Goal: Check status: Check status

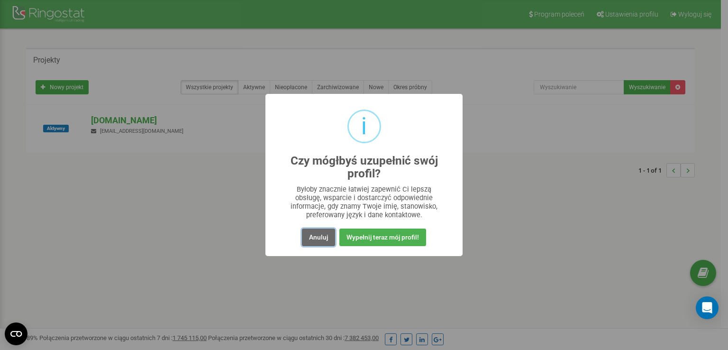
drag, startPoint x: 325, startPoint y: 236, endPoint x: 321, endPoint y: 234, distance: 4.9
click at [324, 236] on button "Anuluj" at bounding box center [318, 237] width 33 height 18
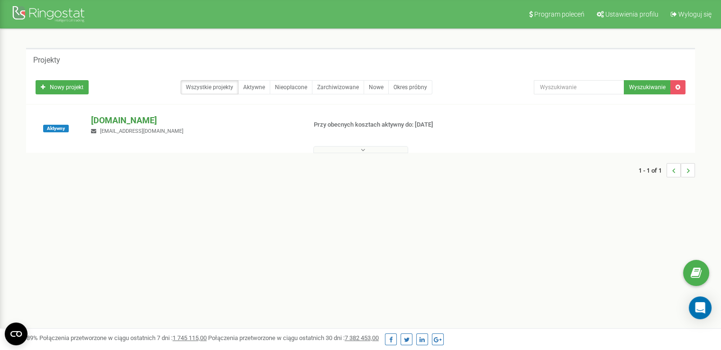
click at [136, 119] on p "[DOMAIN_NAME]" at bounding box center [194, 120] width 207 height 12
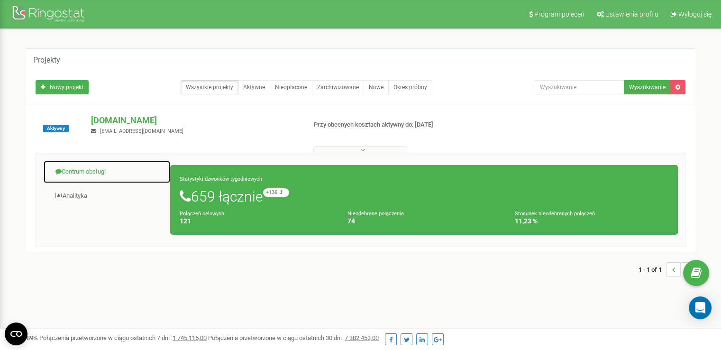
click at [96, 170] on link "Centrum obsługi" at bounding box center [106, 171] width 127 height 23
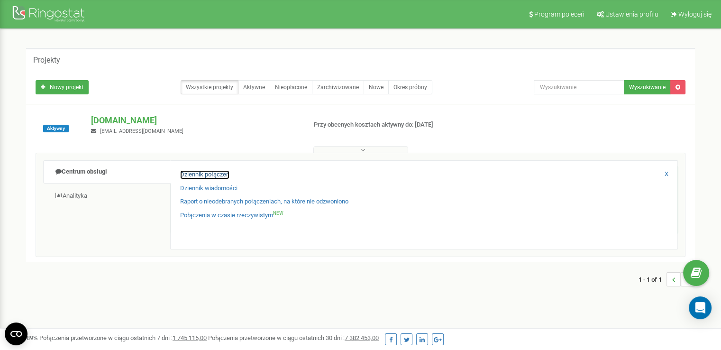
click at [208, 172] on link "Dziennik połączeń" at bounding box center [204, 174] width 49 height 9
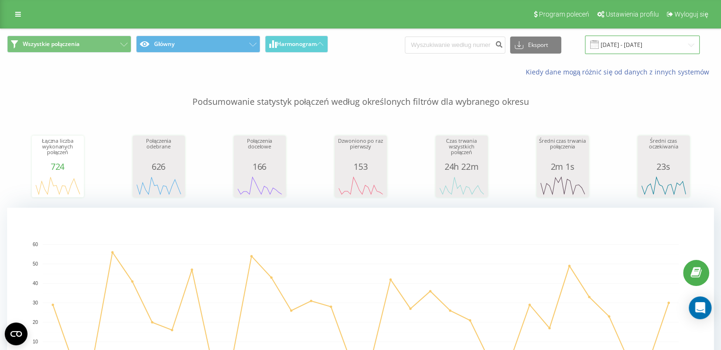
click at [641, 42] on input "[DATE] - [DATE]" at bounding box center [642, 45] width 115 height 18
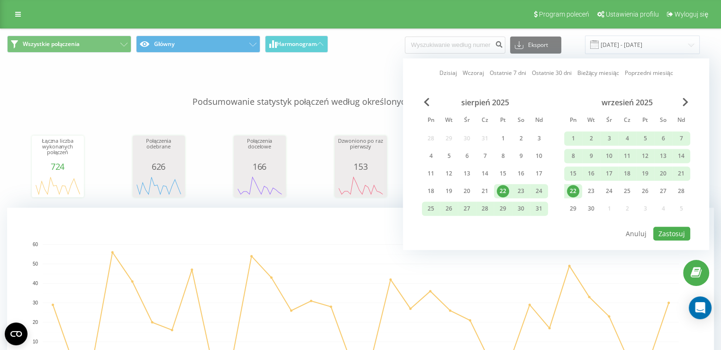
click at [569, 193] on div "22" at bounding box center [573, 191] width 12 height 12
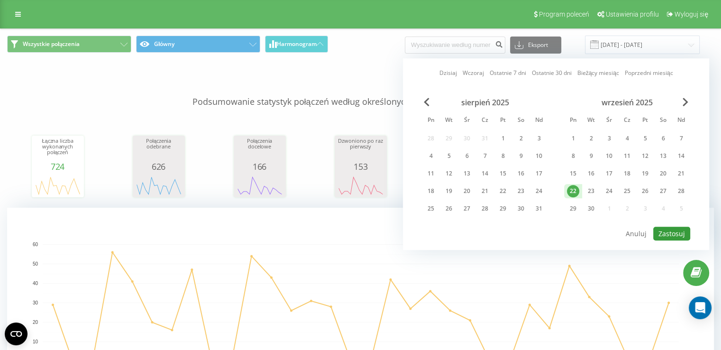
click at [673, 230] on button "Zastosuj" at bounding box center [671, 234] width 37 height 14
type input "[DATE] - [DATE]"
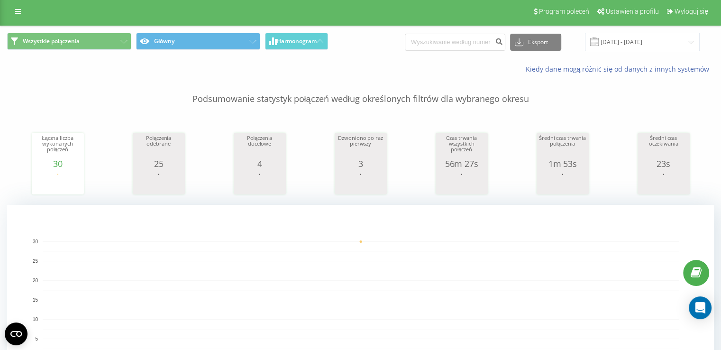
scroll to position [47, 0]
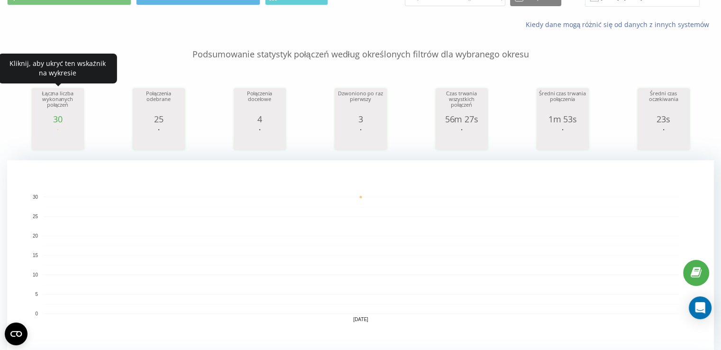
click at [53, 115] on div "30" at bounding box center [57, 118] width 47 height 9
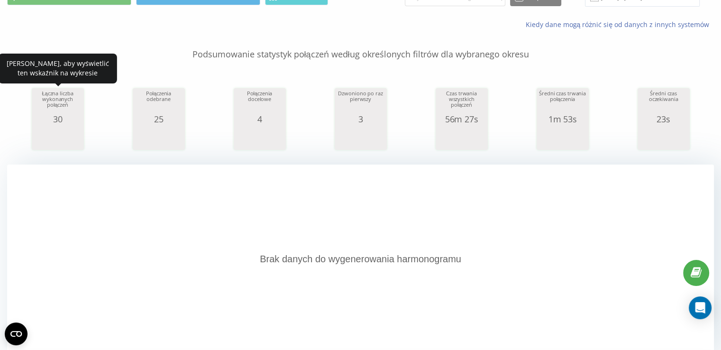
drag, startPoint x: 76, startPoint y: 112, endPoint x: 103, endPoint y: 131, distance: 33.7
click at [76, 112] on div "Łączna liczba wykonanych połączeń" at bounding box center [57, 103] width 47 height 24
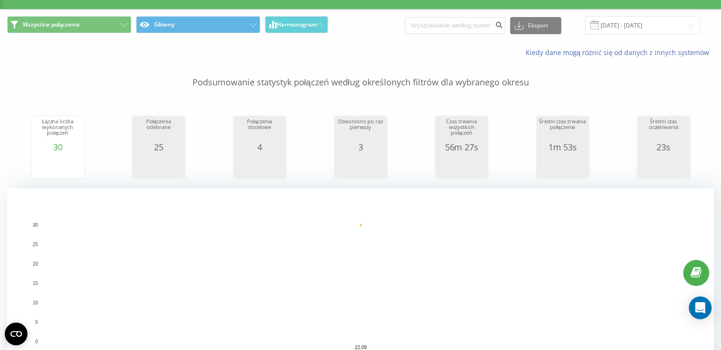
scroll to position [0, 0]
